Goal: Transaction & Acquisition: Obtain resource

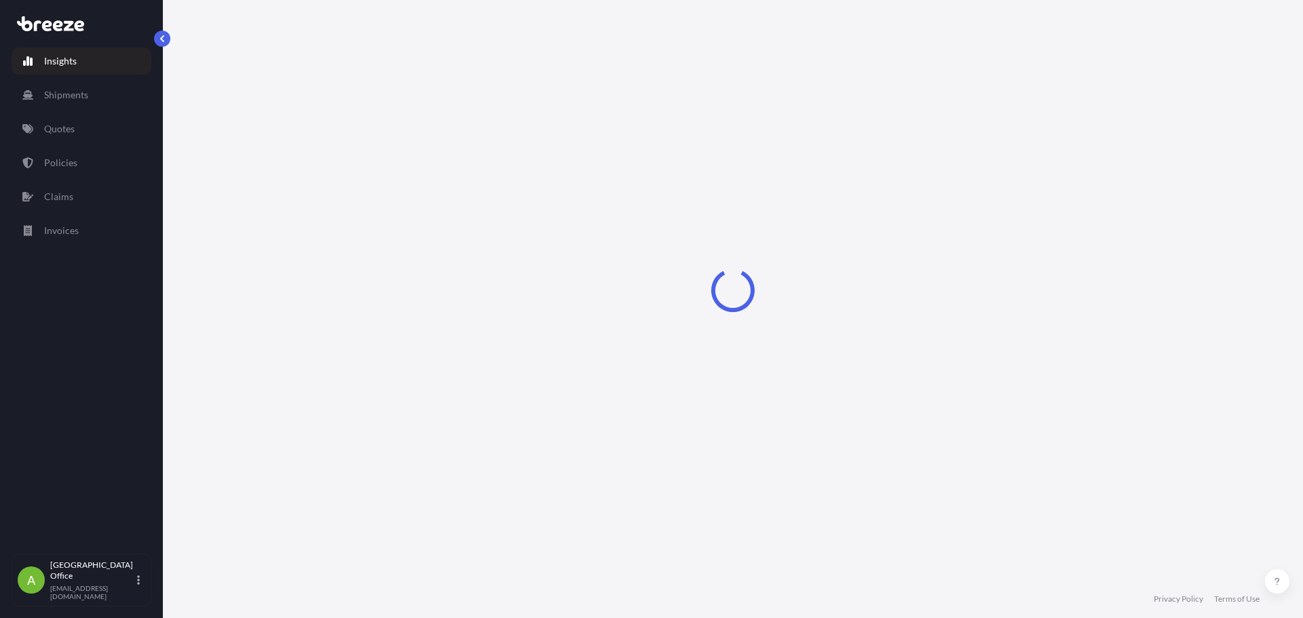
select select "2025"
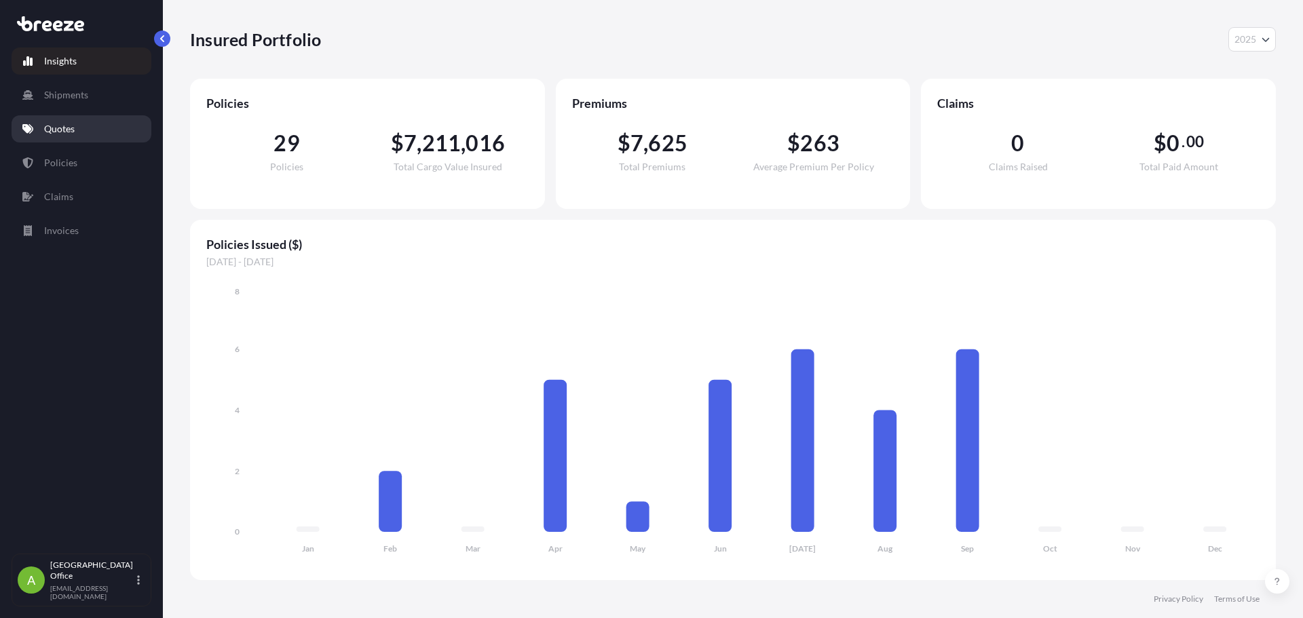
click at [54, 132] on p "Quotes" at bounding box center [59, 129] width 31 height 14
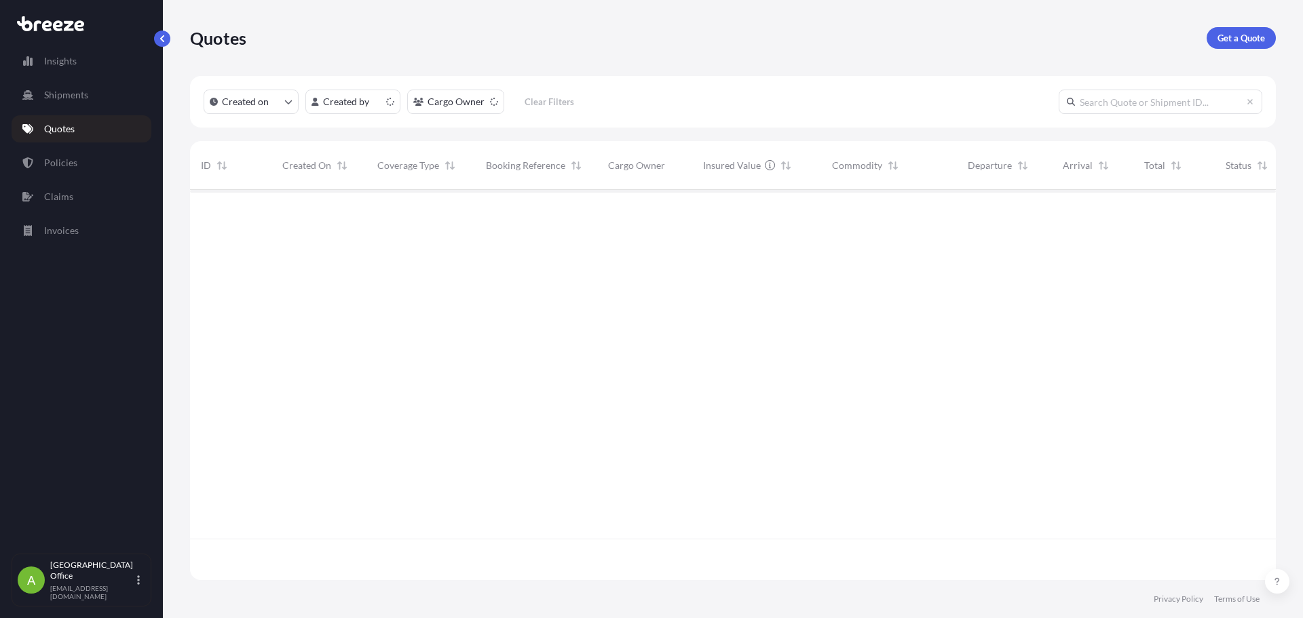
scroll to position [388, 1076]
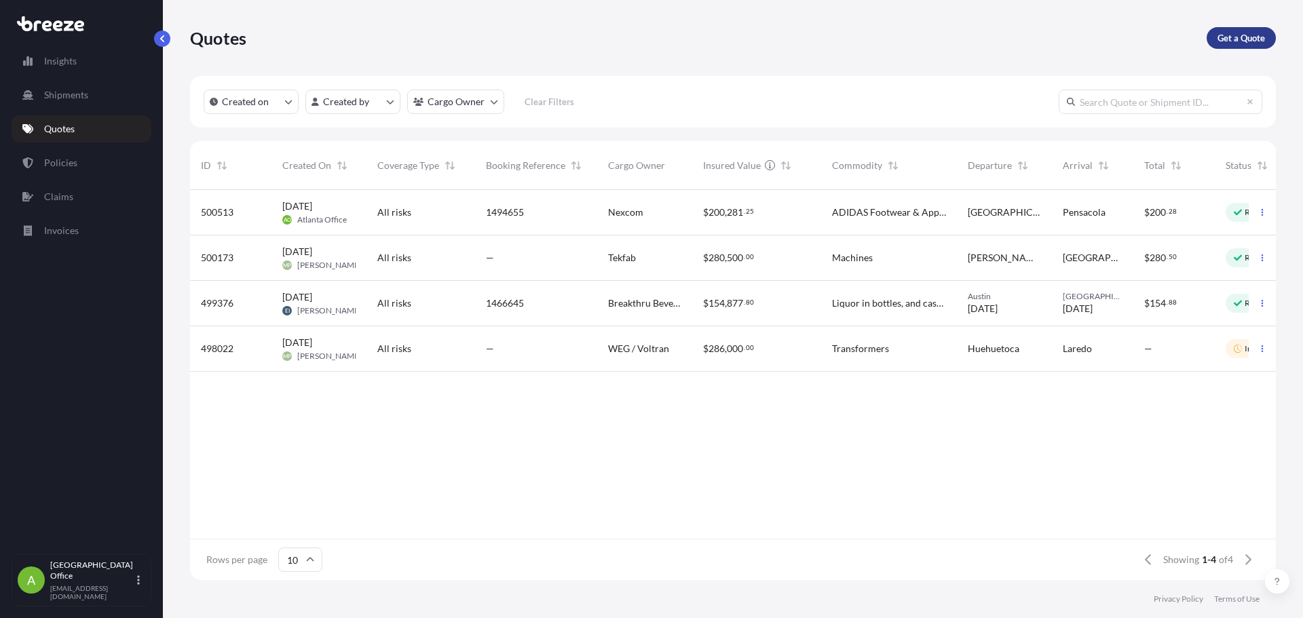
click at [1259, 29] on link "Get a Quote" at bounding box center [1241, 38] width 69 height 22
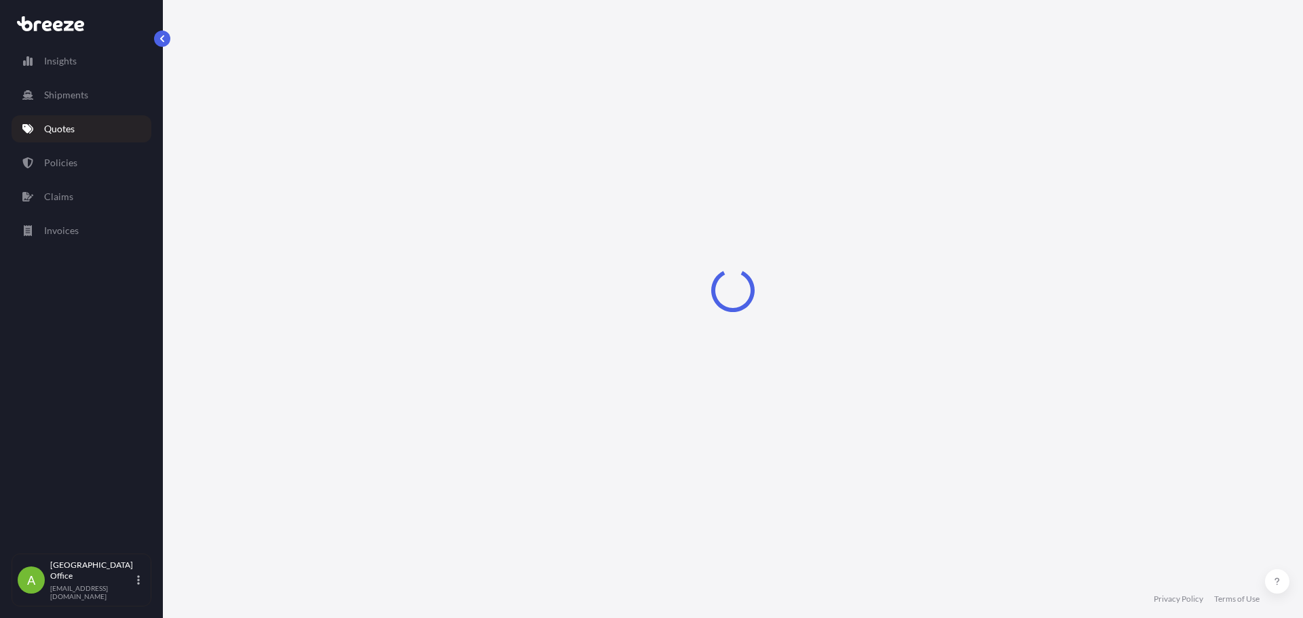
select select "Sea"
select select "1"
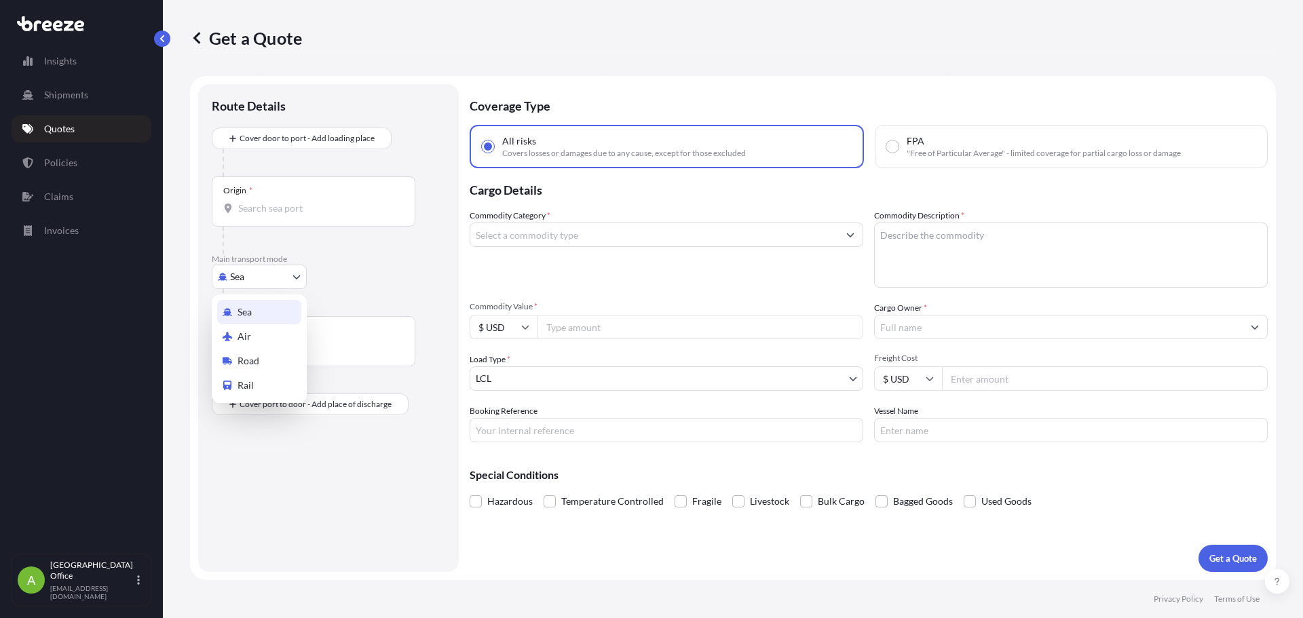
click at [251, 269] on body "Insights Shipments Quotes Policies Claims Invoices A Atlanta Office [EMAIL_ADDR…" at bounding box center [651, 309] width 1303 height 618
click at [258, 367] on span "Road" at bounding box center [249, 361] width 22 height 14
select select "Road"
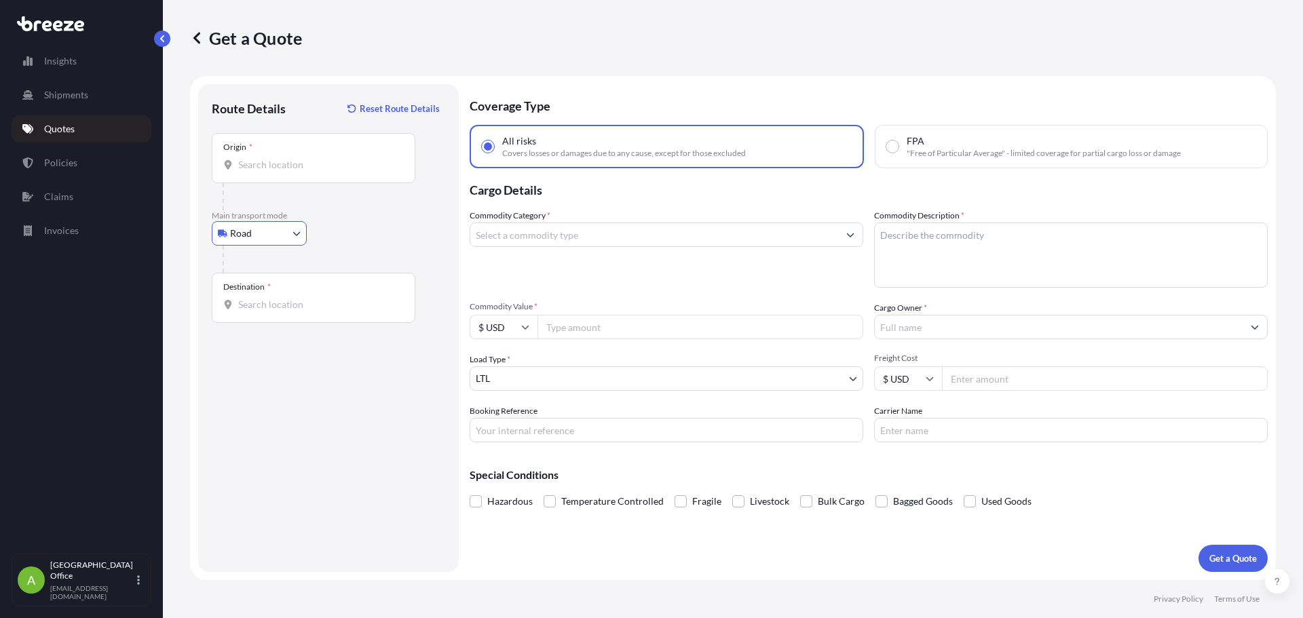
click at [255, 157] on div "Origin *" at bounding box center [314, 158] width 204 height 50
click at [255, 158] on input "Origin *" at bounding box center [318, 165] width 160 height 14
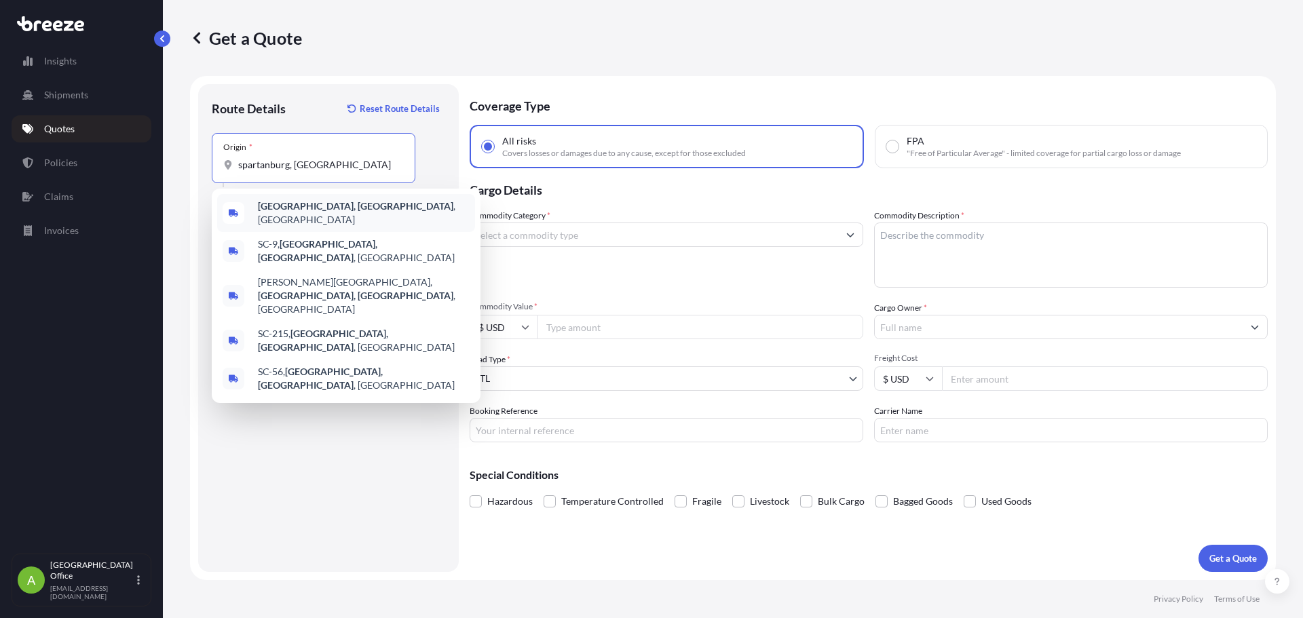
click at [275, 204] on span "[GEOGRAPHIC_DATA], [GEOGRAPHIC_DATA] , [GEOGRAPHIC_DATA]" at bounding box center [364, 213] width 212 height 27
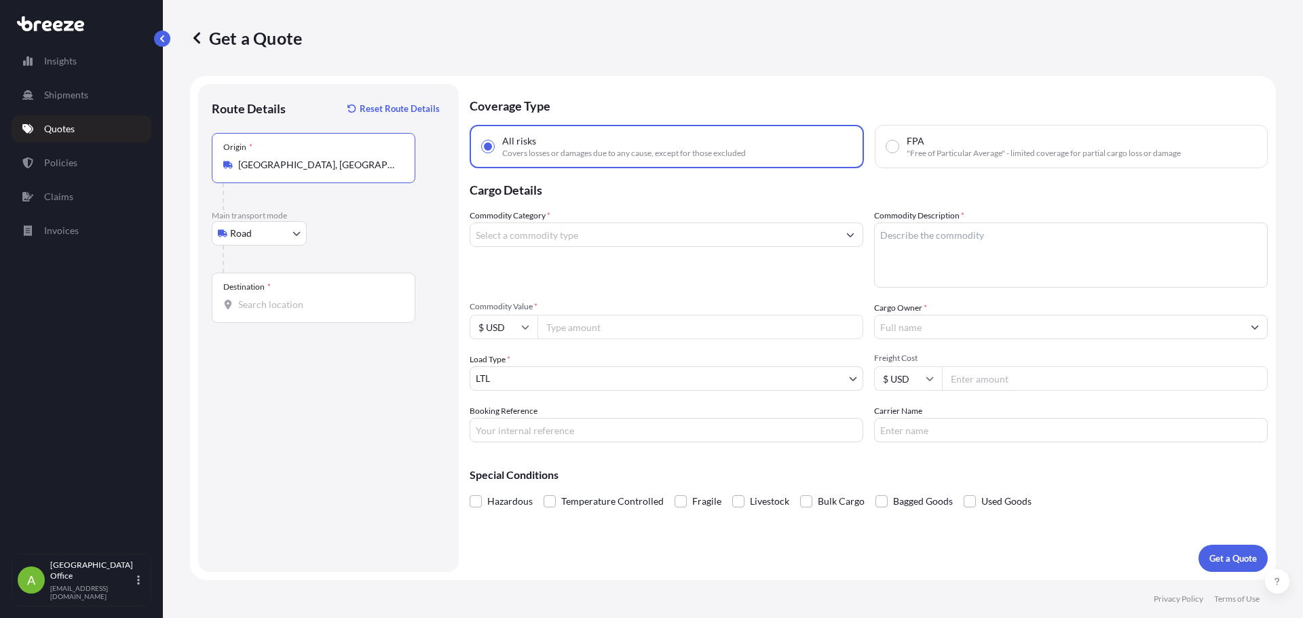
type input "[GEOGRAPHIC_DATA], [GEOGRAPHIC_DATA], [GEOGRAPHIC_DATA]"
click at [203, 34] on icon at bounding box center [197, 38] width 14 height 14
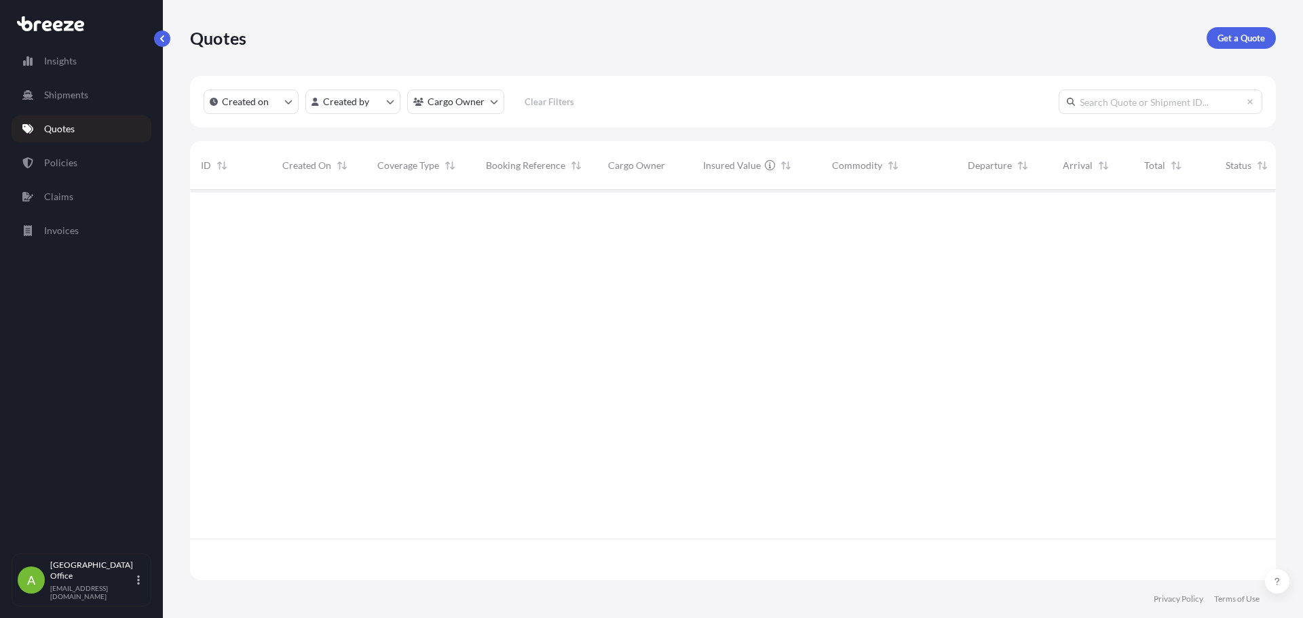
scroll to position [388, 1076]
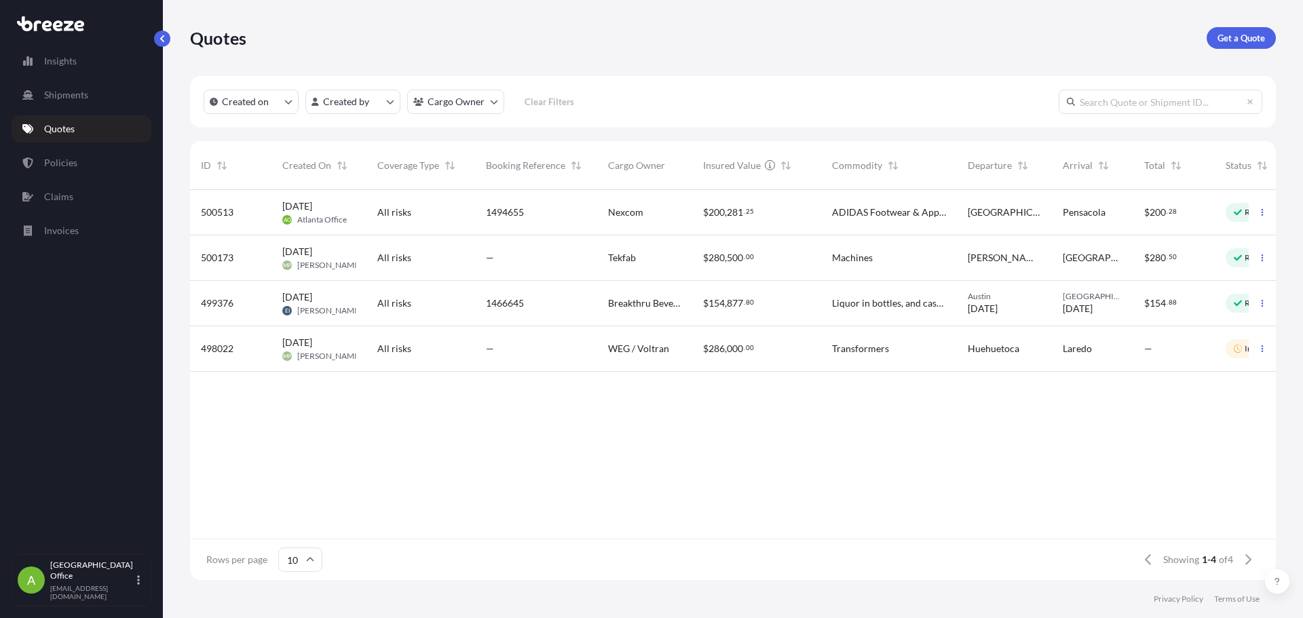
click at [570, 213] on div "1494655" at bounding box center [536, 213] width 100 height 14
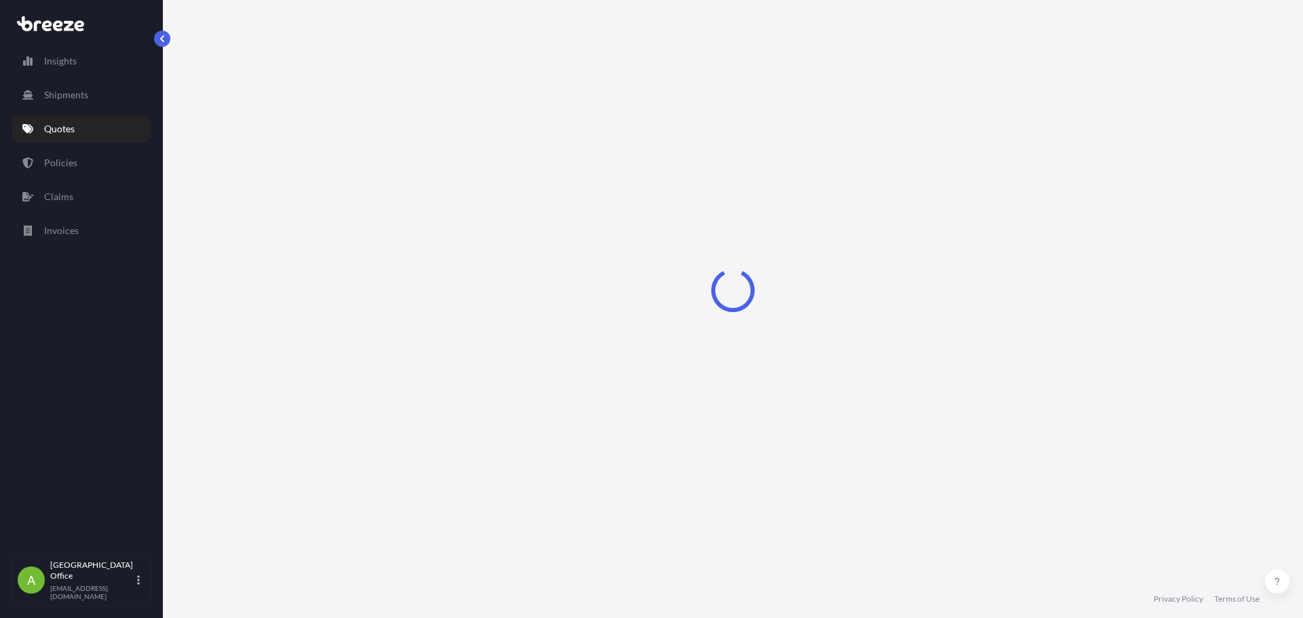
select select "Road"
select select "2"
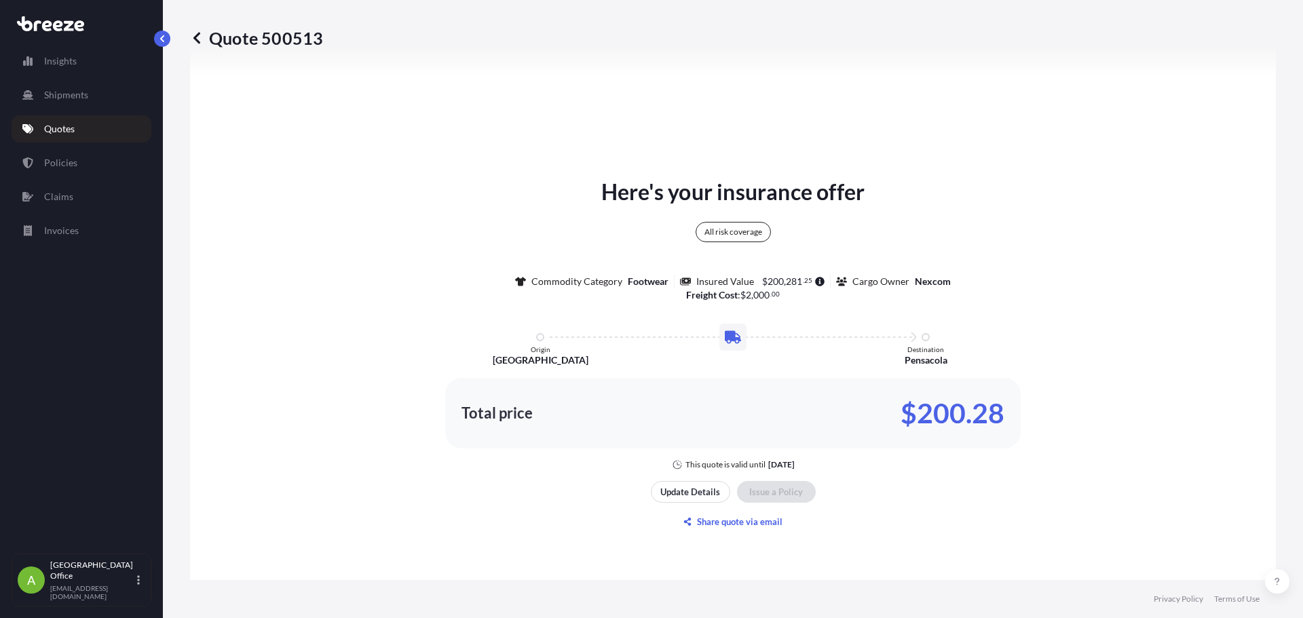
scroll to position [666, 0]
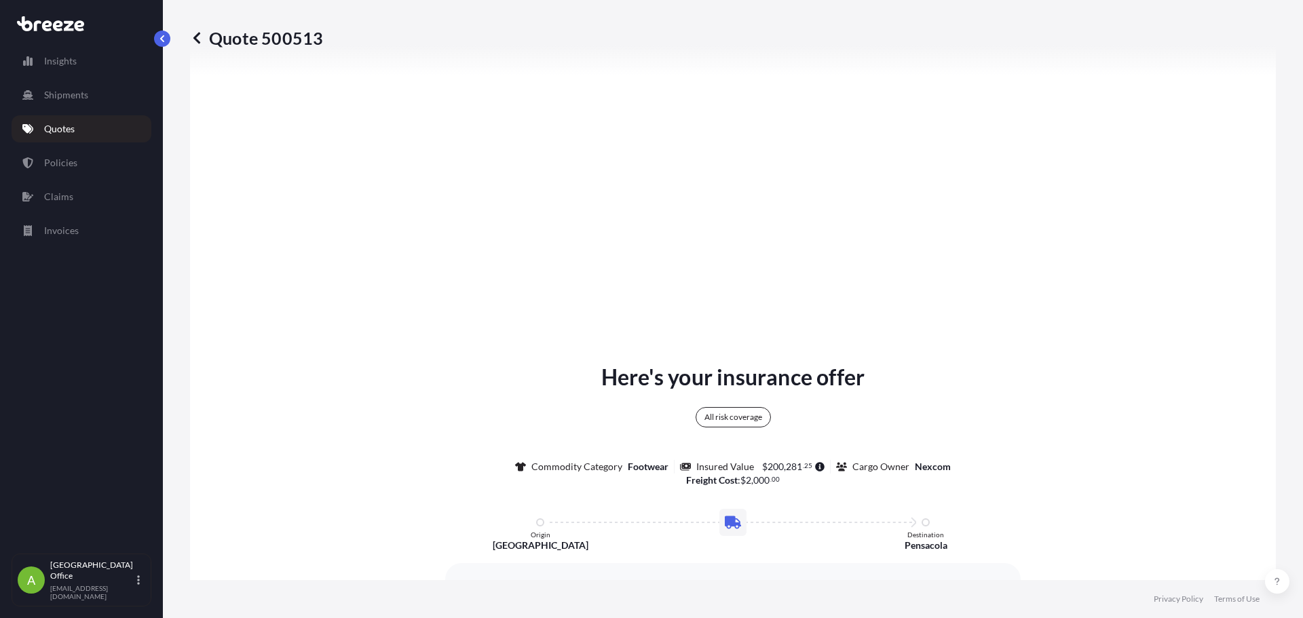
click at [201, 45] on link at bounding box center [197, 38] width 14 height 22
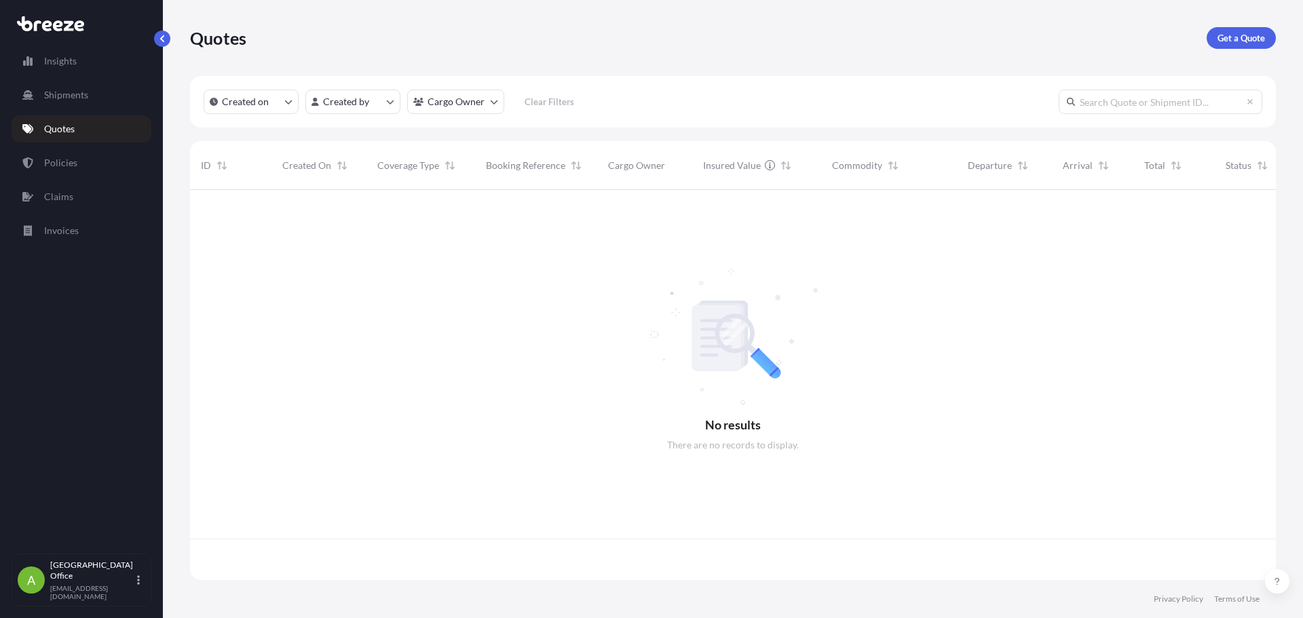
scroll to position [388, 1076]
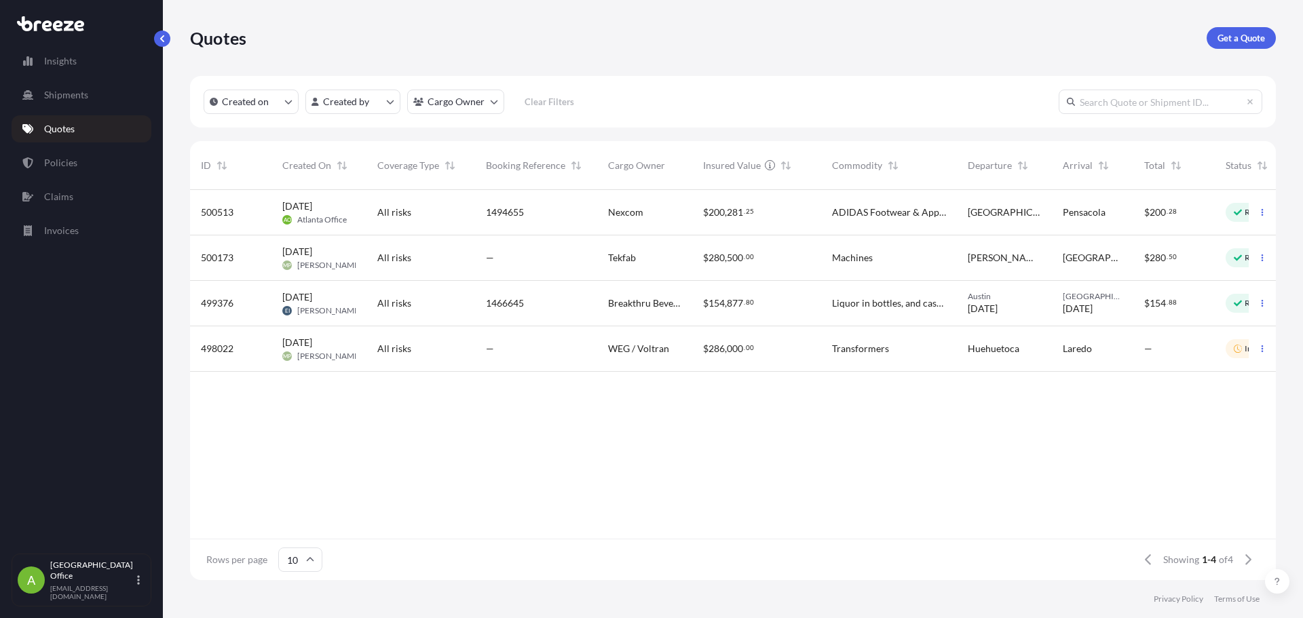
click at [916, 442] on div "500513 [DATE] AO Atlanta Office All risks 1494655 Nexcom $ 200 , 281 . 25 ADIDA…" at bounding box center [763, 364] width 1147 height 349
